Goal: Task Accomplishment & Management: Manage account settings

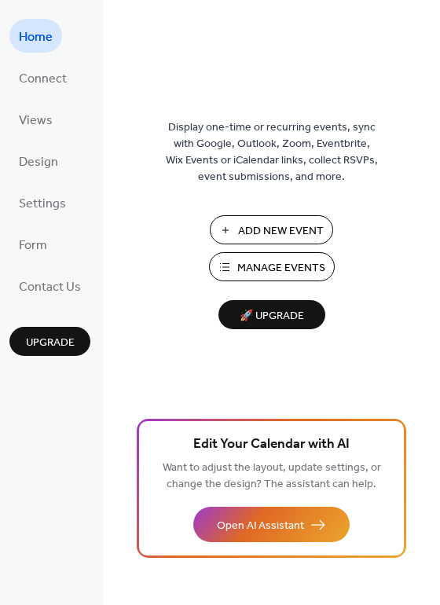
click at [49, 174] on link "Design" at bounding box center [38, 161] width 58 height 34
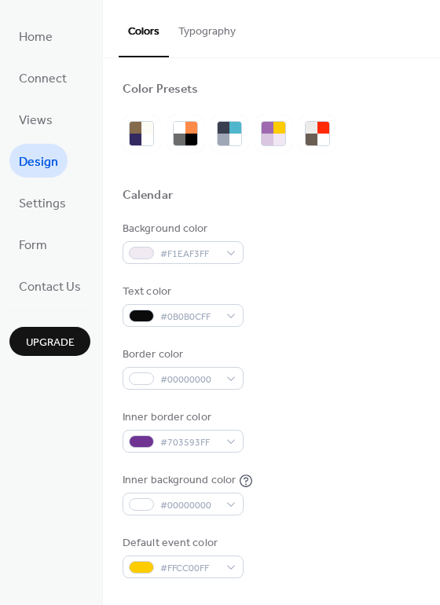
click at [49, 123] on span "Views" at bounding box center [36, 120] width 34 height 24
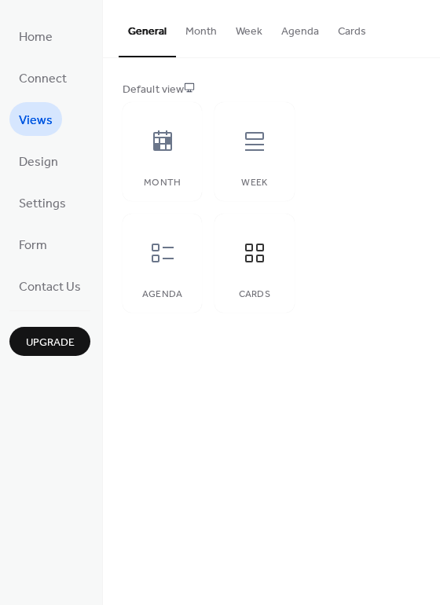
click at [160, 279] on div "Agenda" at bounding box center [162, 263] width 79 height 99
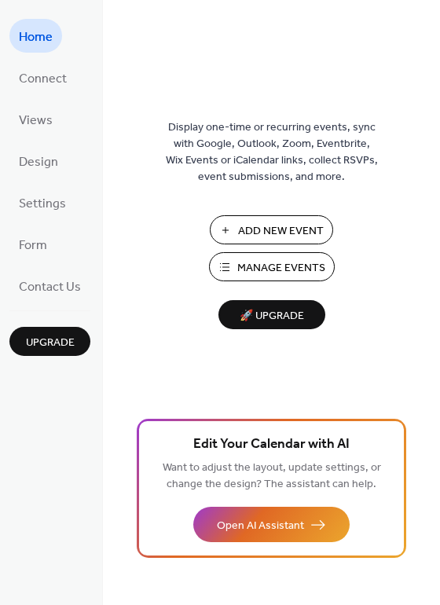
click at [57, 210] on span "Settings" at bounding box center [42, 204] width 47 height 24
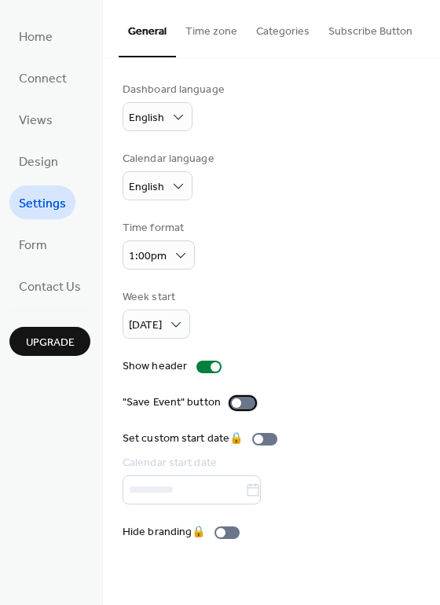
click at [258, 411] on label ""Save Event" button" at bounding box center [192, 402] width 139 height 16
click at [299, 35] on button "Categories" at bounding box center [283, 28] width 72 height 56
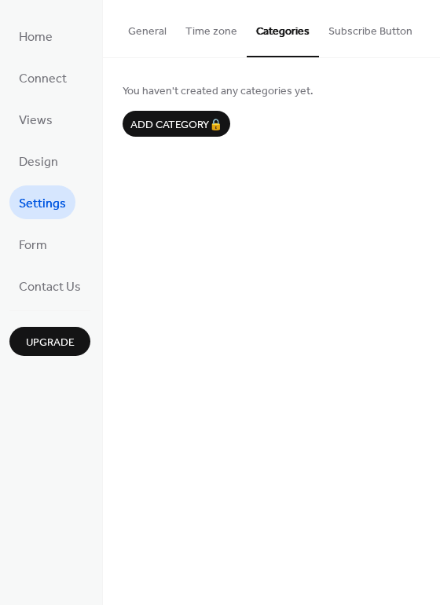
click at [360, 38] on button "Subscribe Button" at bounding box center [370, 28] width 103 height 56
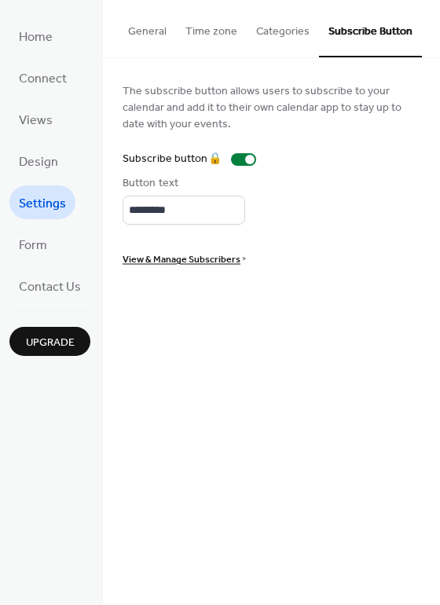
click at [119, 38] on button "General" at bounding box center [147, 28] width 57 height 56
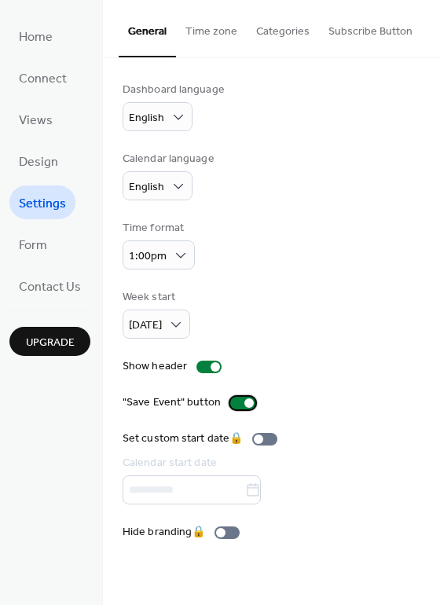
click at [255, 409] on div at bounding box center [242, 403] width 25 height 13
click at [43, 252] on span "Form" at bounding box center [33, 245] width 28 height 24
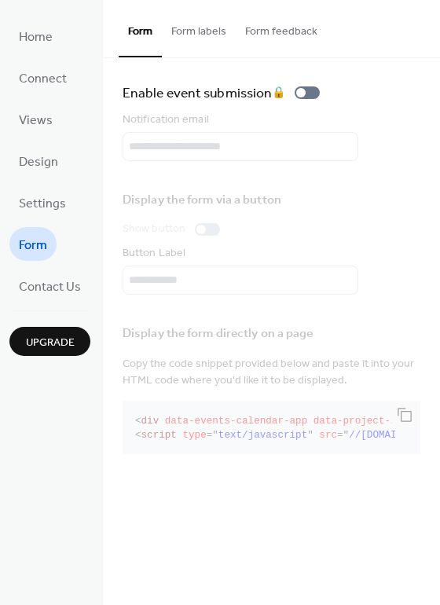
click at [75, 288] on span "Contact Us" at bounding box center [50, 287] width 62 height 24
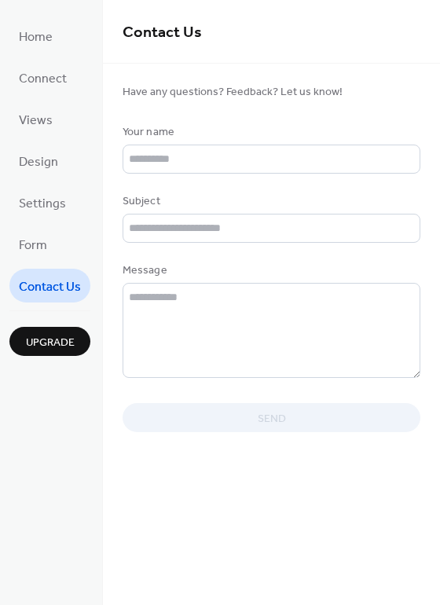
click at [63, 214] on span "Settings" at bounding box center [42, 204] width 47 height 24
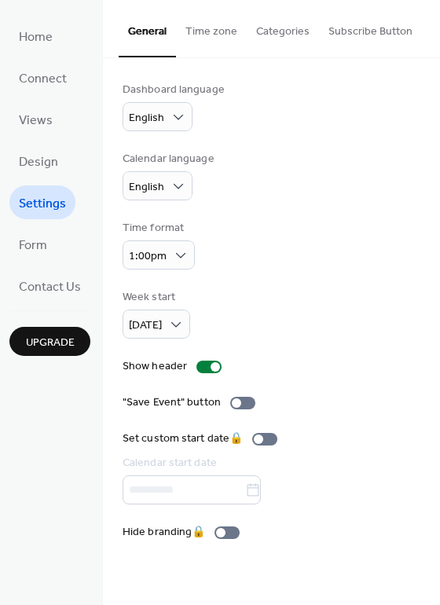
click at [49, 167] on span "Design" at bounding box center [38, 162] width 39 height 24
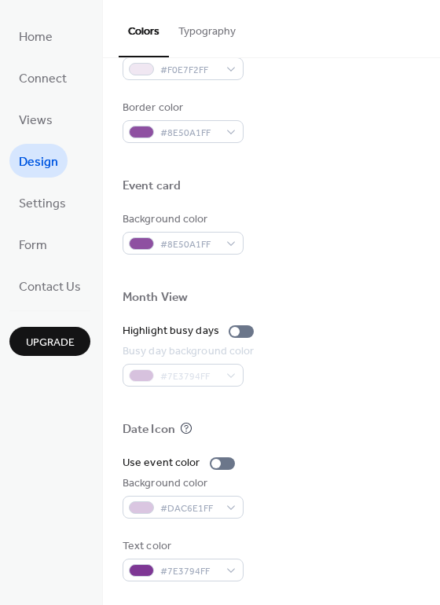
scroll to position [672, 0]
click at [42, 127] on span "Views" at bounding box center [36, 120] width 34 height 24
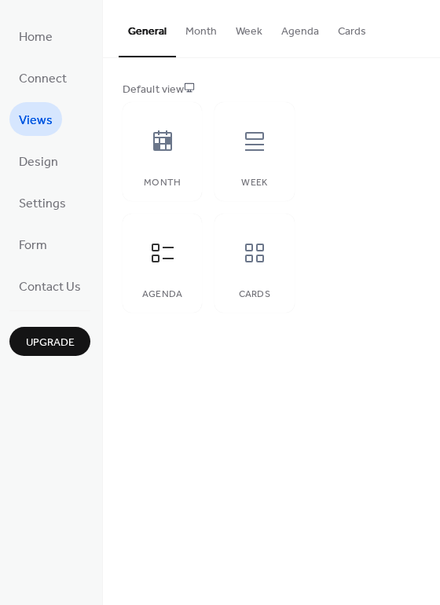
click at [52, 83] on span "Connect" at bounding box center [43, 79] width 48 height 24
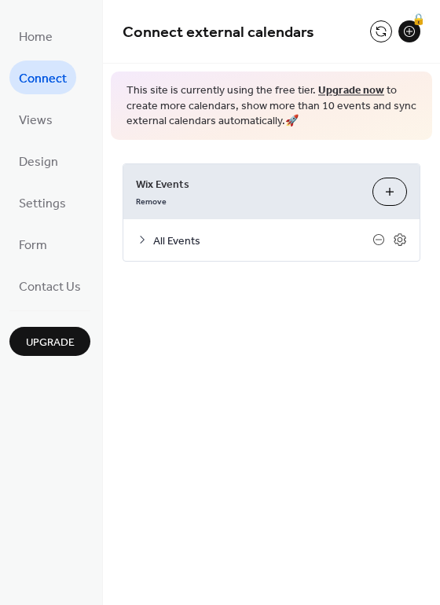
click at [403, 247] on icon at bounding box center [400, 239] width 14 height 14
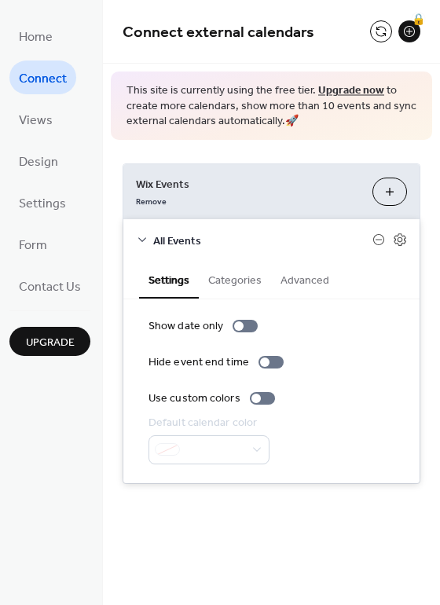
click at [247, 291] on button "Categories" at bounding box center [235, 279] width 72 height 36
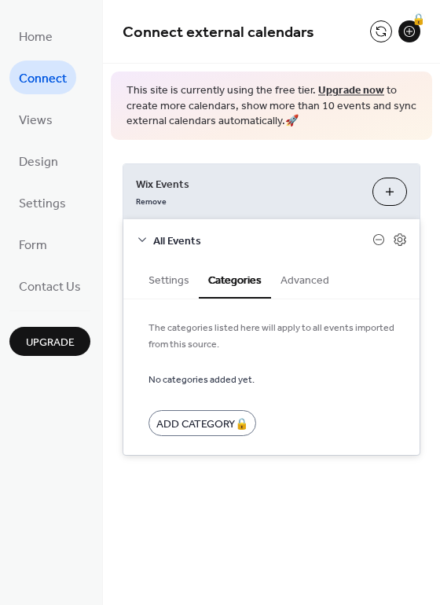
click at [321, 287] on button "Advanced" at bounding box center [305, 279] width 68 height 36
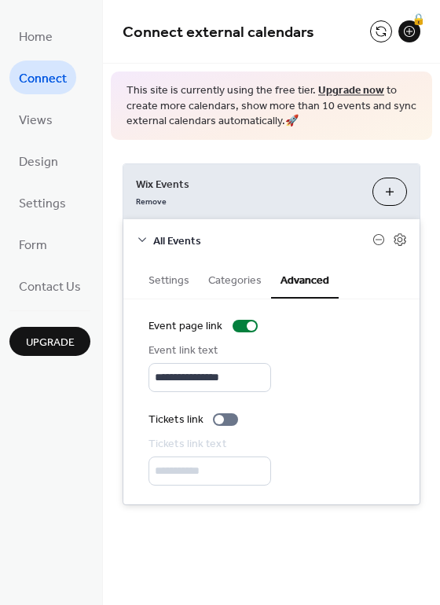
click at [144, 246] on icon at bounding box center [142, 239] width 13 height 13
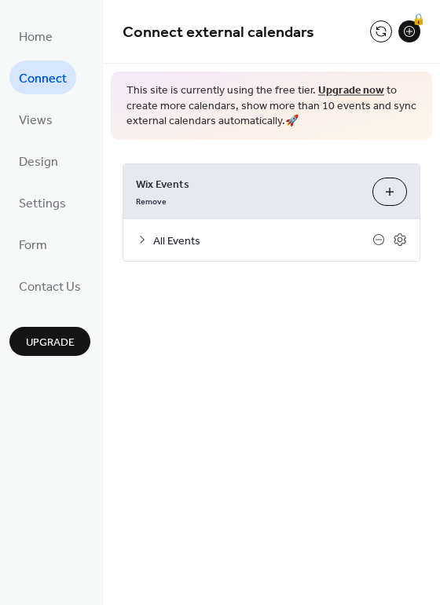
click at [20, 32] on span "Home" at bounding box center [36, 37] width 34 height 24
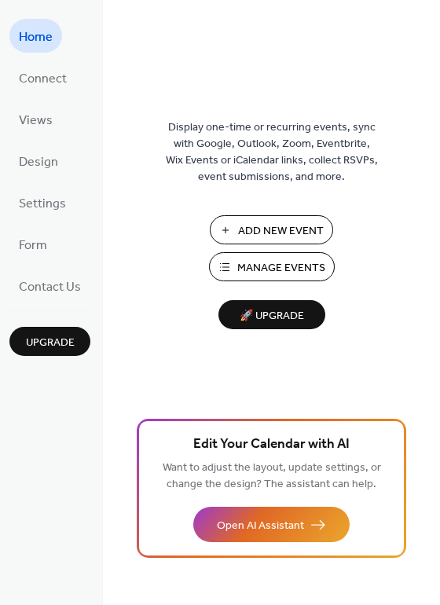
click at [249, 276] on span "Manage Events" at bounding box center [281, 268] width 88 height 16
click at [60, 84] on span "Connect" at bounding box center [43, 79] width 48 height 24
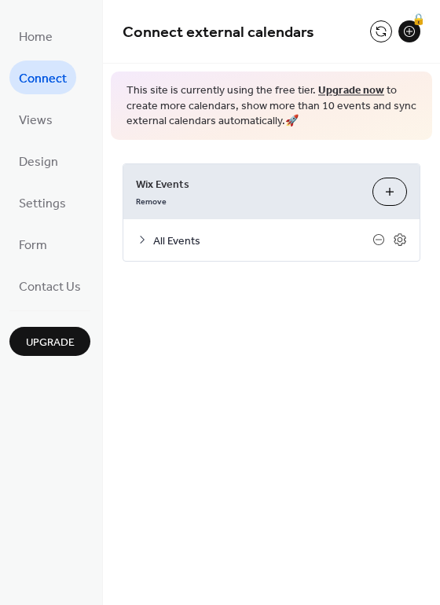
click at [47, 34] on span "Home" at bounding box center [36, 37] width 34 height 24
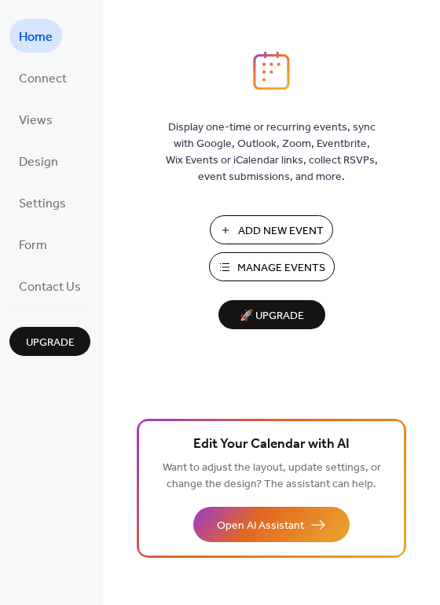
click at [42, 125] on span "Views" at bounding box center [36, 120] width 34 height 24
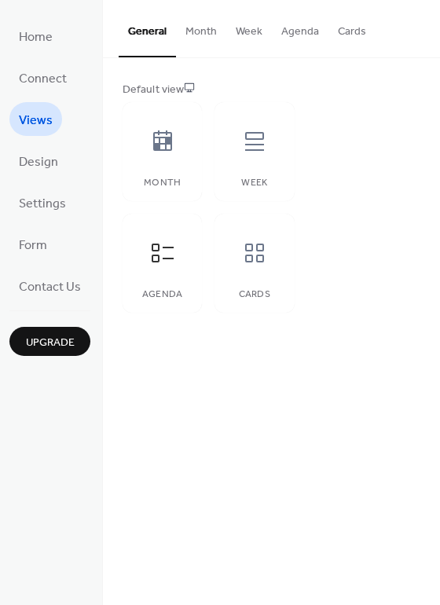
click at [163, 136] on icon at bounding box center [162, 141] width 25 height 25
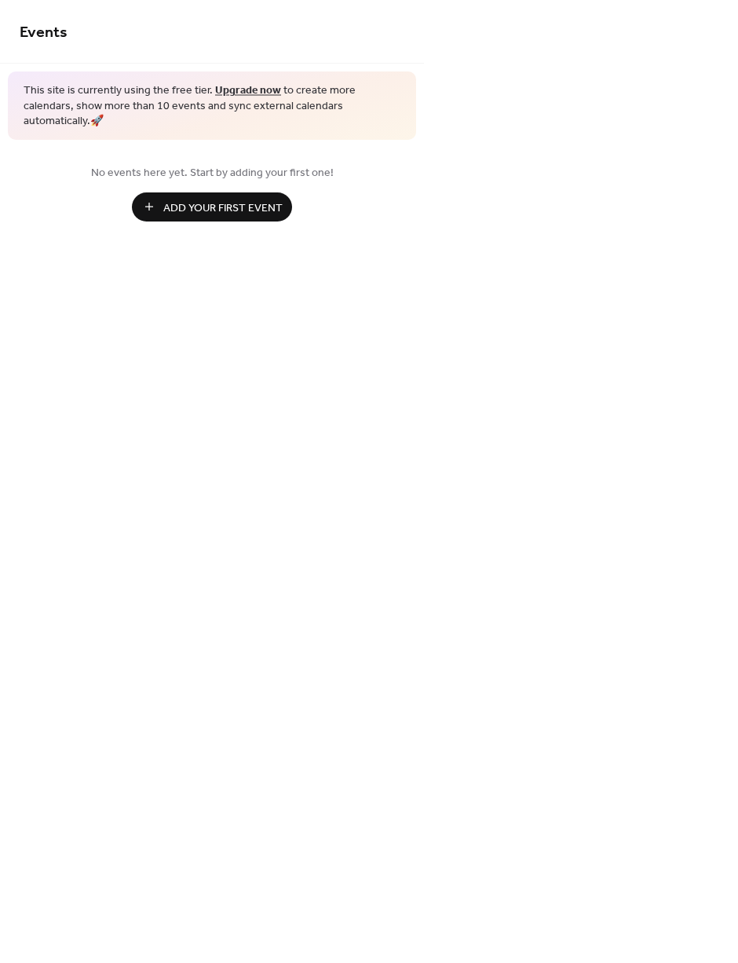
click at [186, 212] on span "Add Your First Event" at bounding box center [222, 208] width 119 height 16
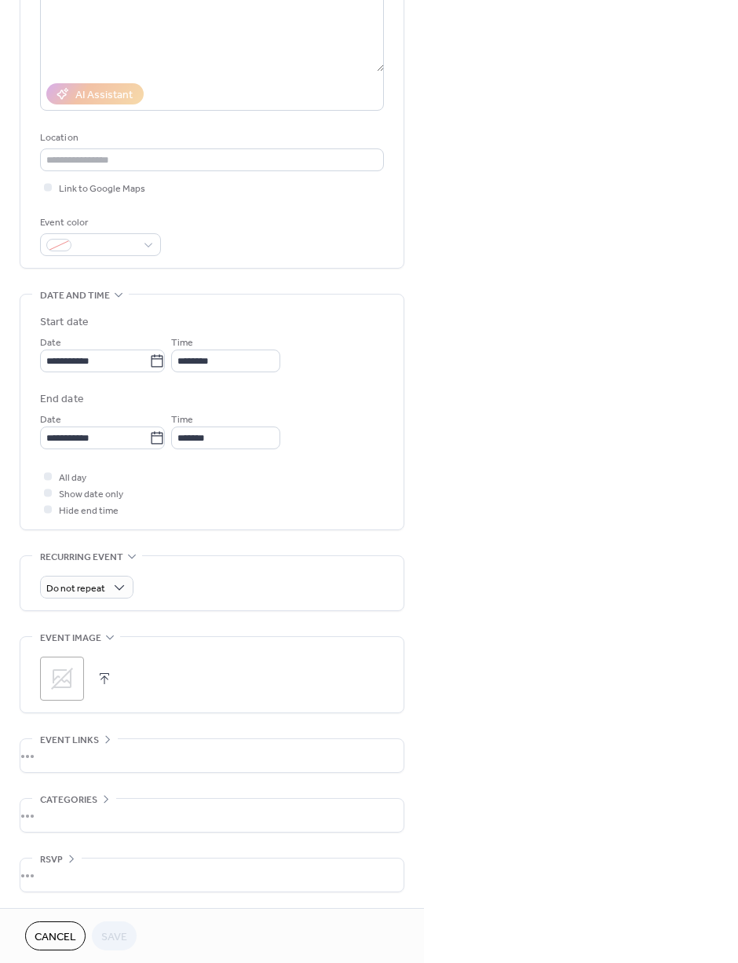
scroll to position [223, 0]
click at [63, 929] on span "Cancel" at bounding box center [56, 937] width 42 height 16
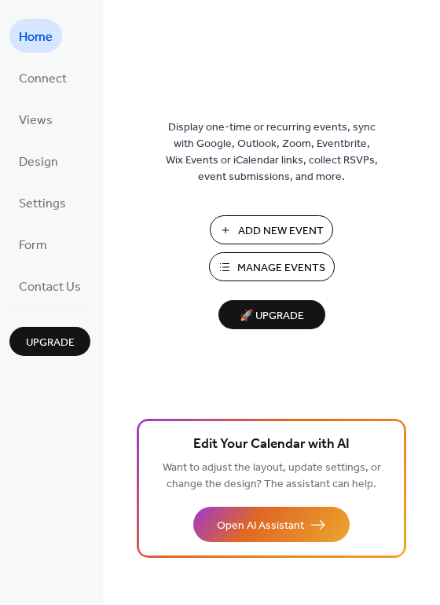
click at [48, 133] on link "Views" at bounding box center [35, 119] width 53 height 34
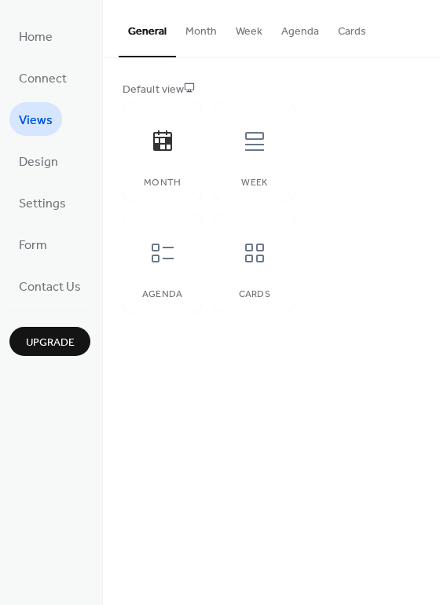
click at [265, 162] on div at bounding box center [254, 141] width 47 height 47
click at [257, 279] on div "Cards" at bounding box center [253, 263] width 79 height 99
